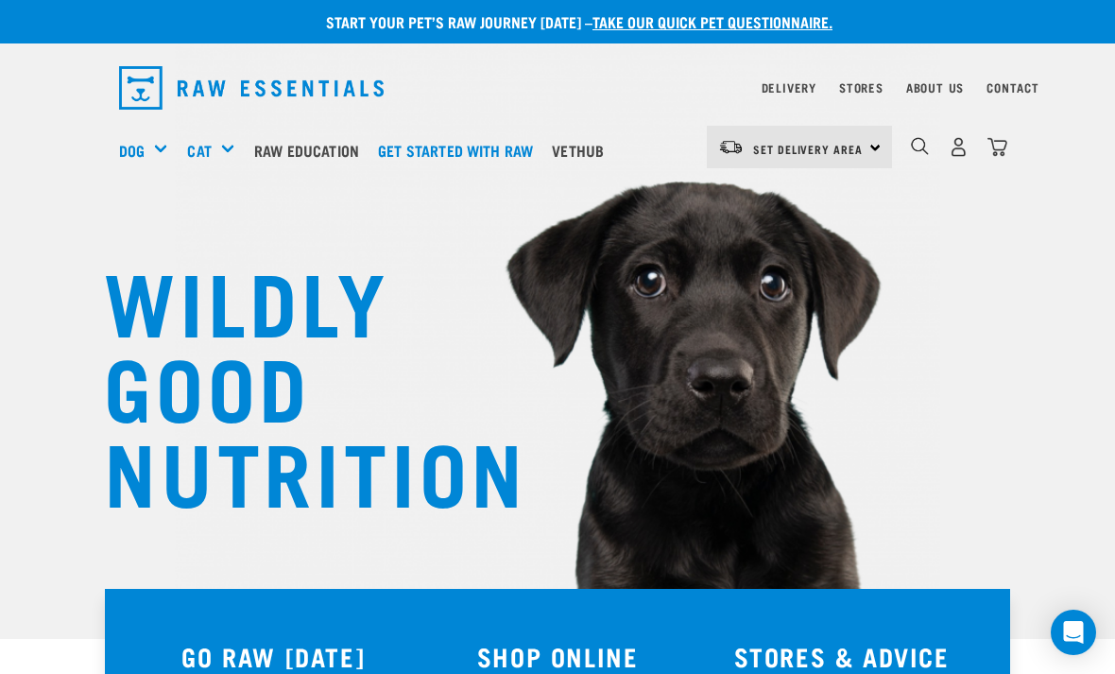
scroll to position [8, 0]
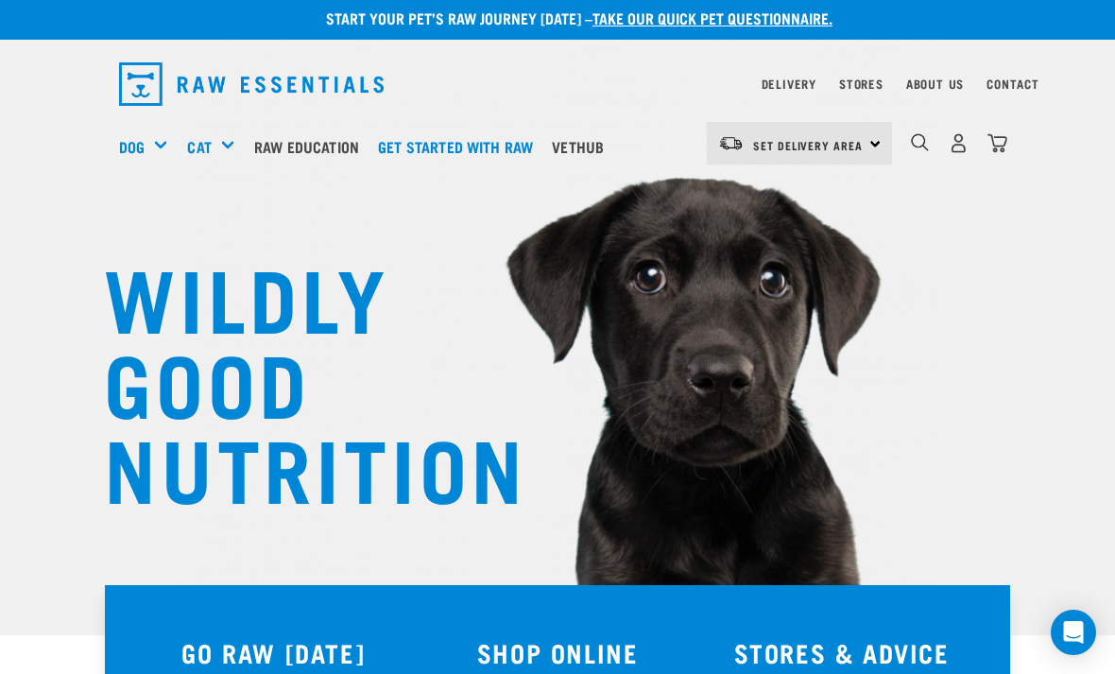
click at [0, 0] on div "Get Started Packs" at bounding box center [0, 0] width 0 height 0
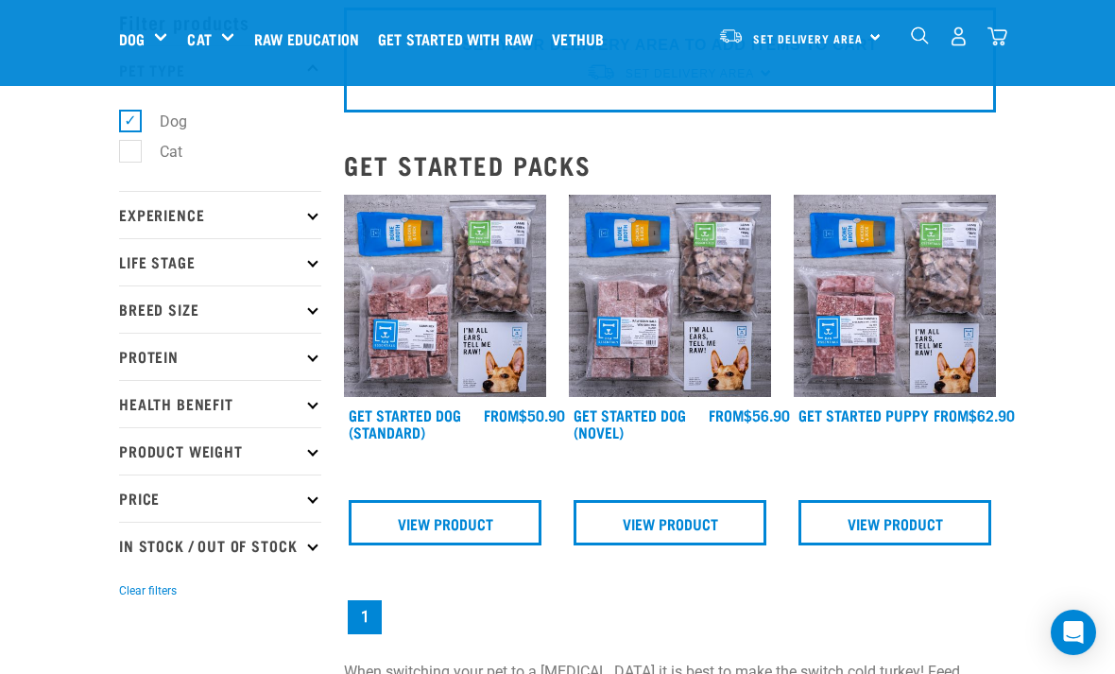
scroll to position [97, 0]
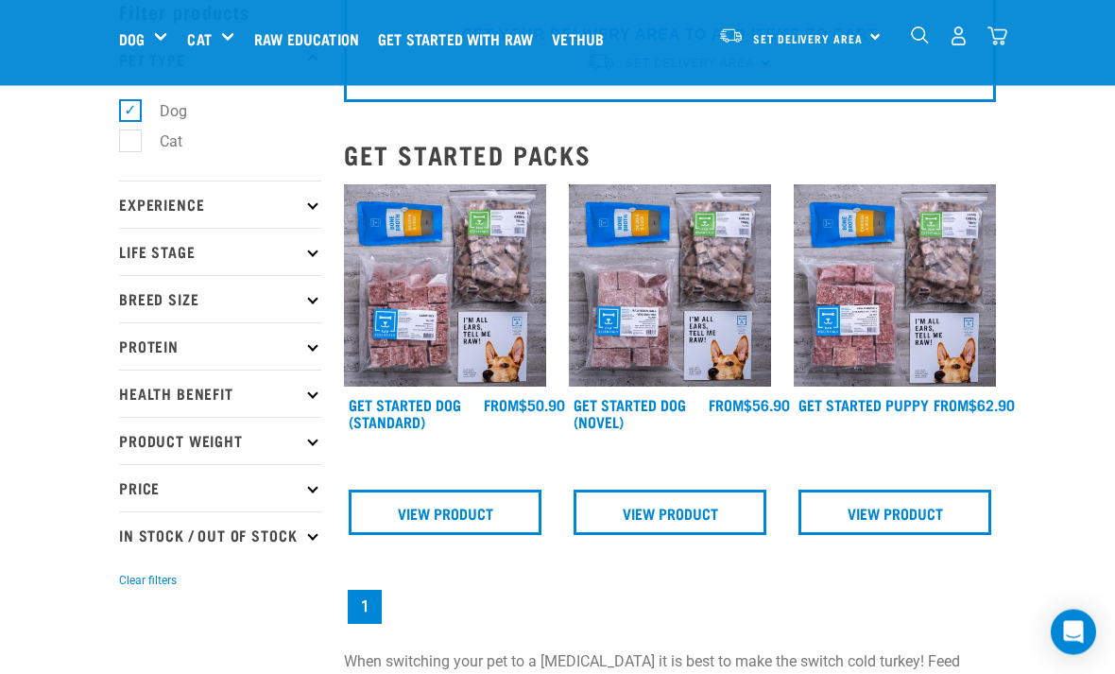
click at [502, 524] on link "View Product" at bounding box center [445, 512] width 193 height 45
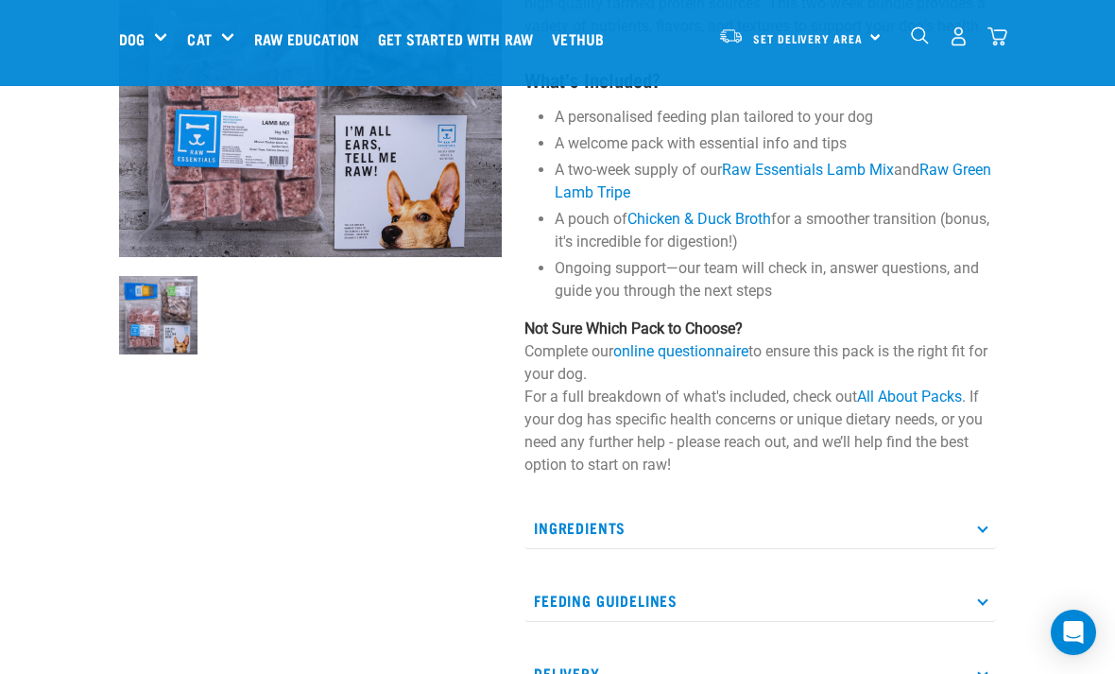
scroll to position [521, 0]
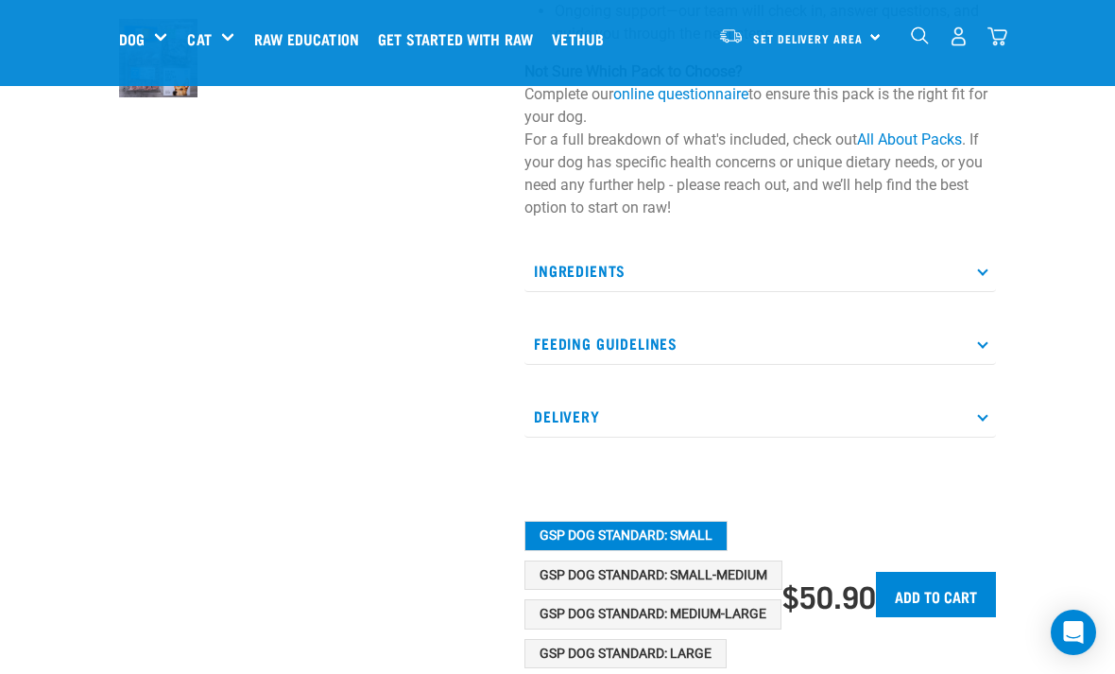
click at [730, 615] on button "GSP Dog Standard: Medium-Large" at bounding box center [653, 614] width 257 height 30
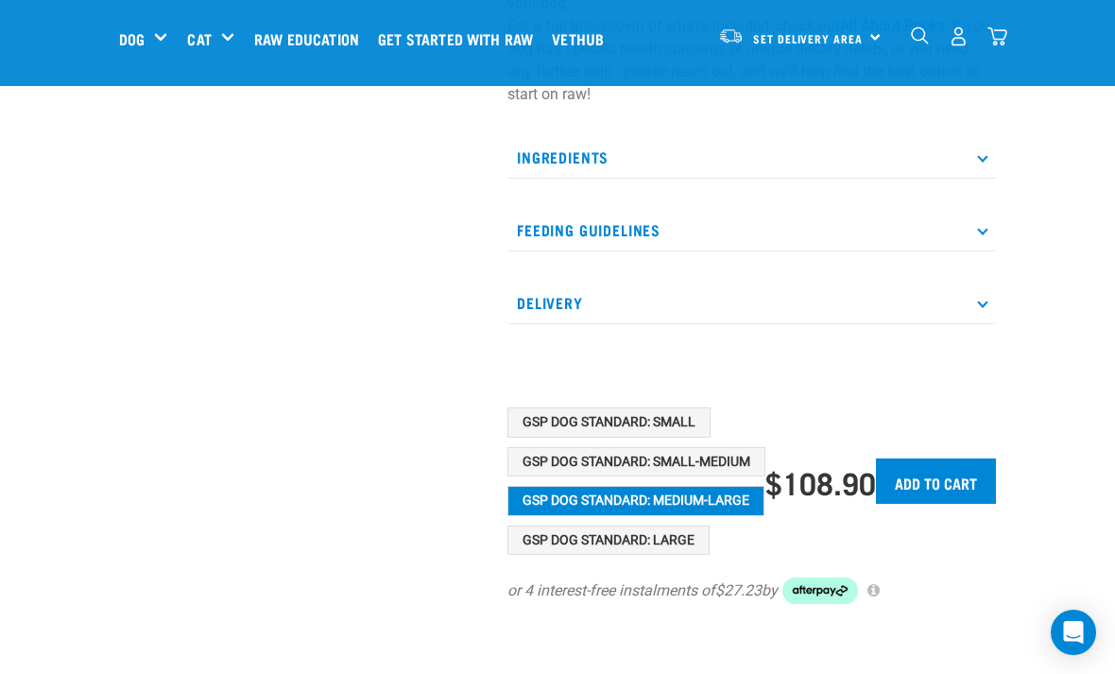
scroll to position [638, 0]
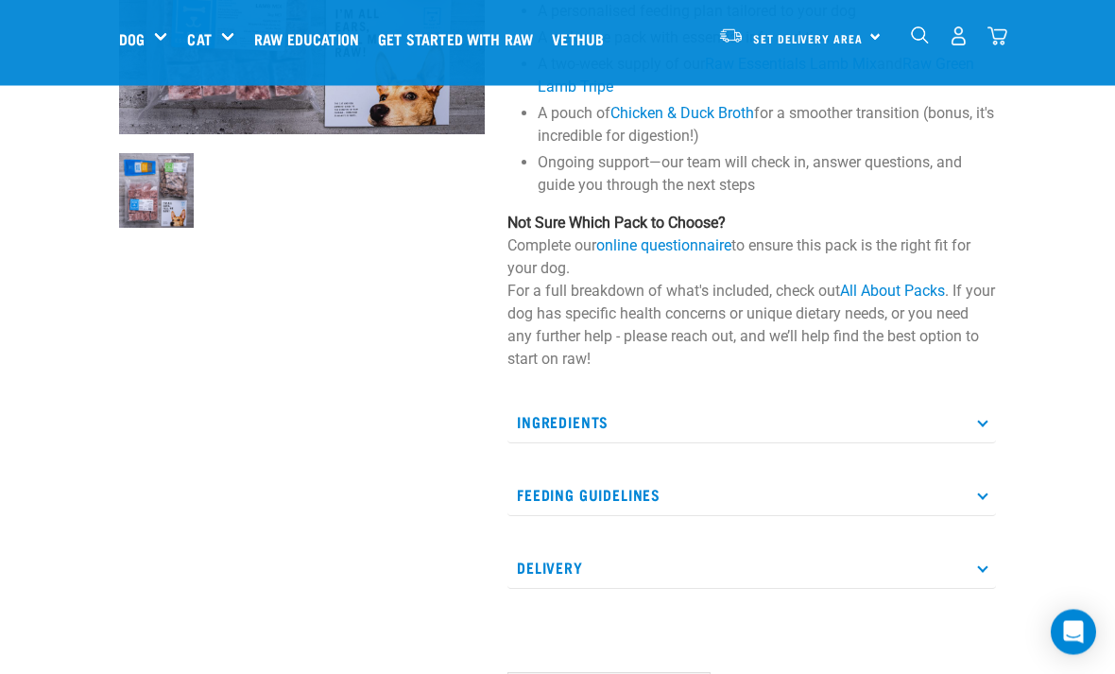
click at [992, 494] on p "Feeding Guidelines" at bounding box center [752, 495] width 489 height 43
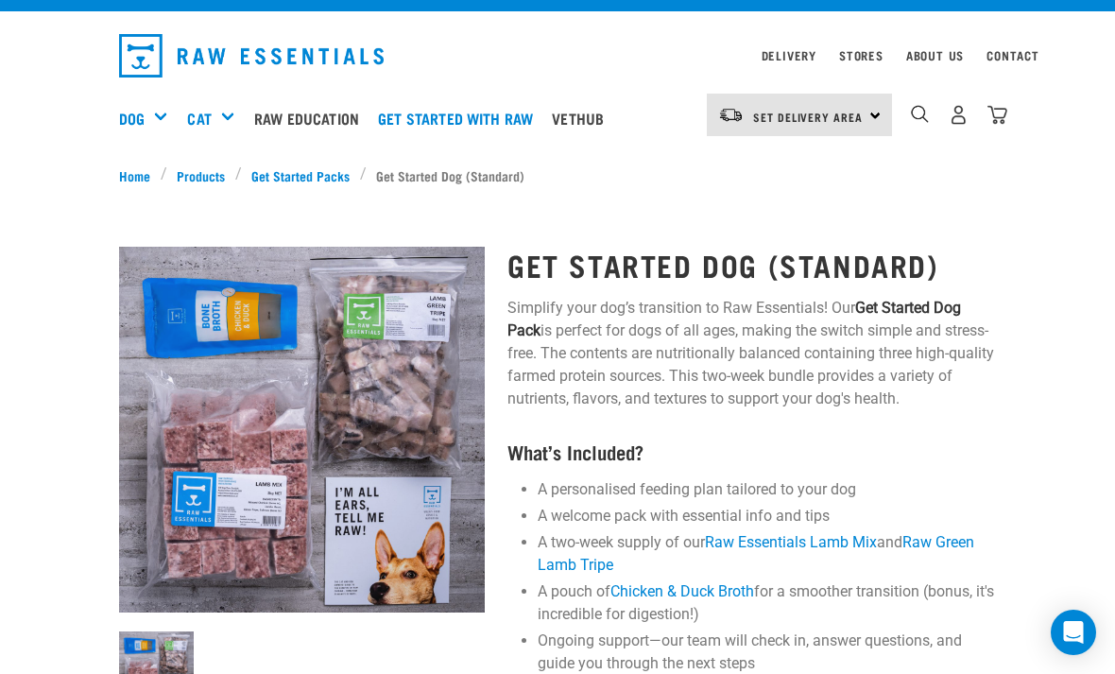
scroll to position [34, 0]
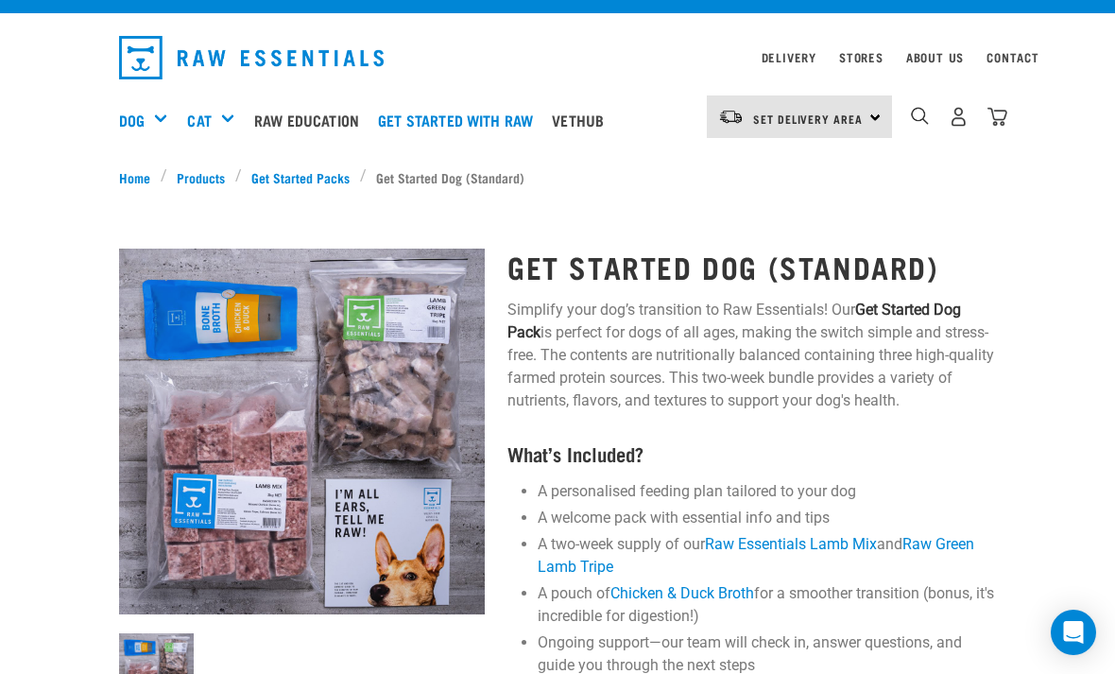
click at [0, 0] on div "Bulk Frozen" at bounding box center [0, 0] width 0 height 0
